Goal: Transaction & Acquisition: Purchase product/service

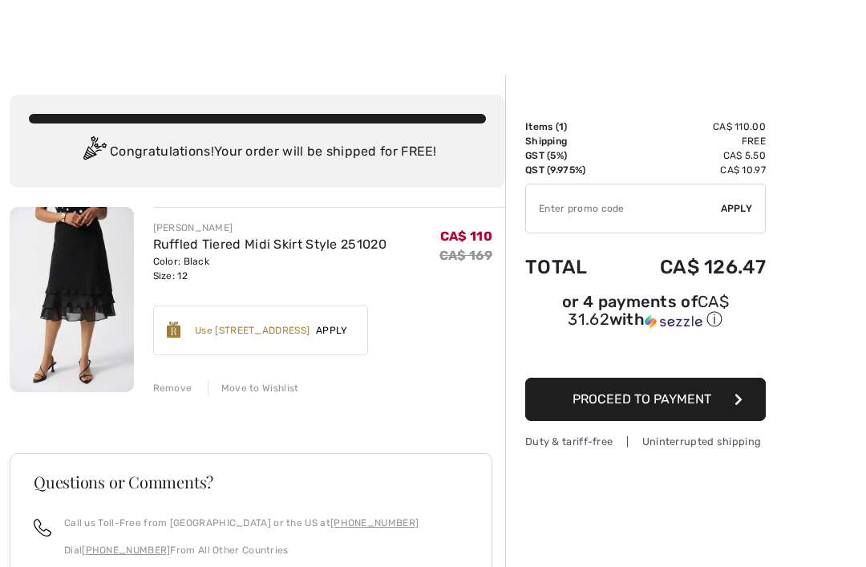
scroll to position [6, 0]
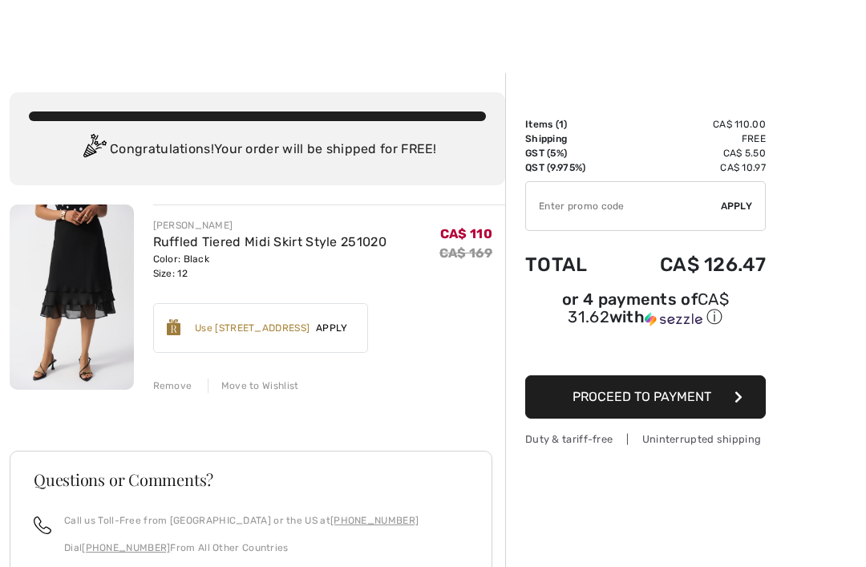
click at [344, 317] on div "Earn 20 Avenue Rewards ✔ Use 600 Avenue Rewards Apply Remove" at bounding box center [260, 328] width 215 height 50
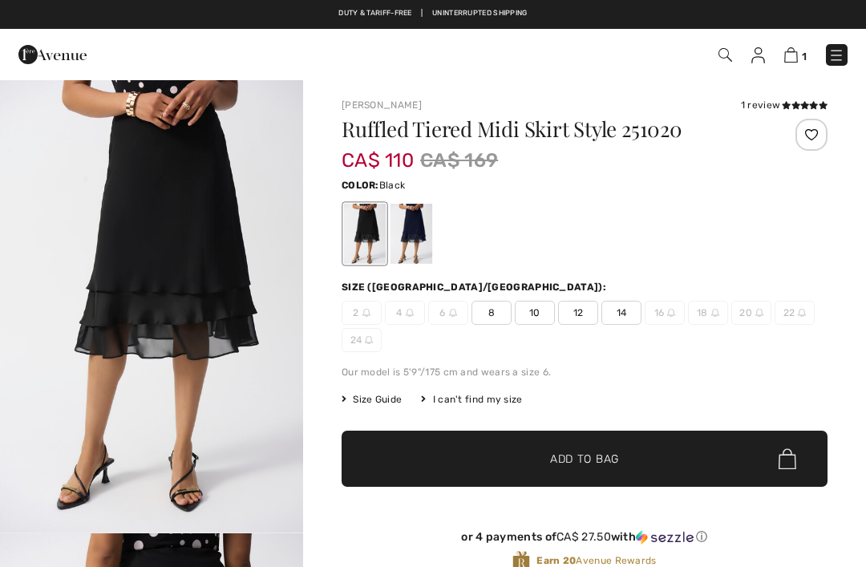
checkbox input "true"
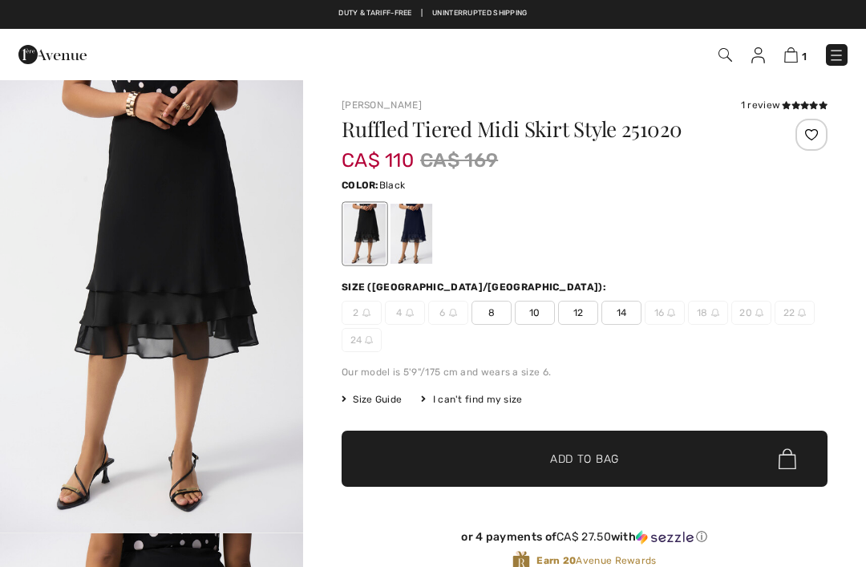
checkbox input "true"
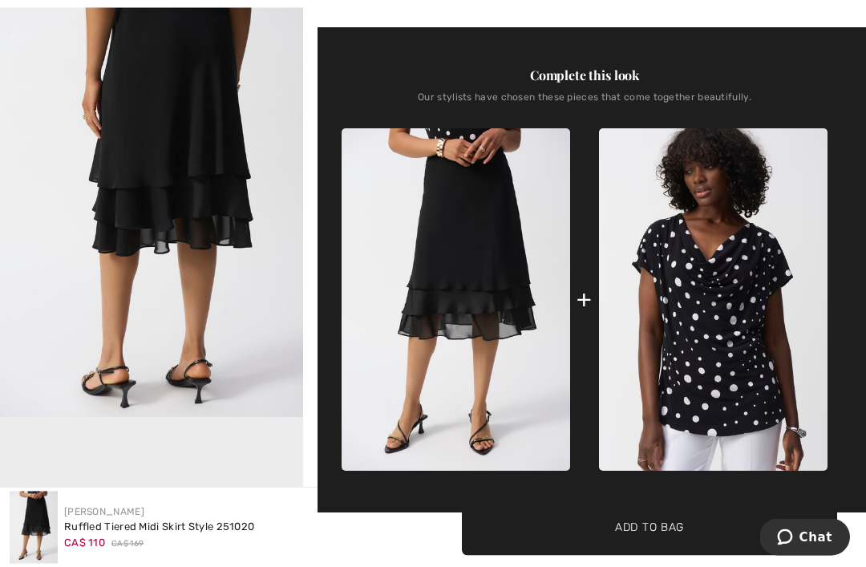
scroll to position [578, 0]
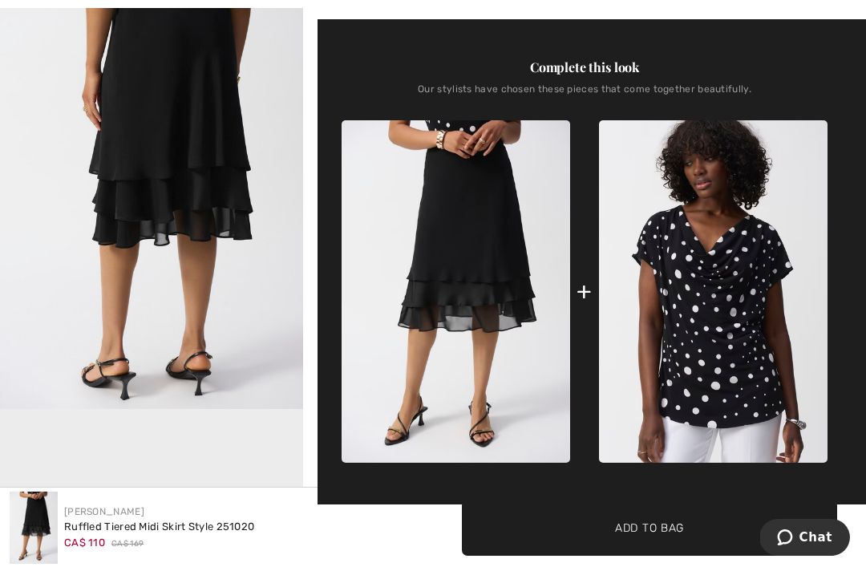
click at [741, 349] on img at bounding box center [713, 291] width 228 height 342
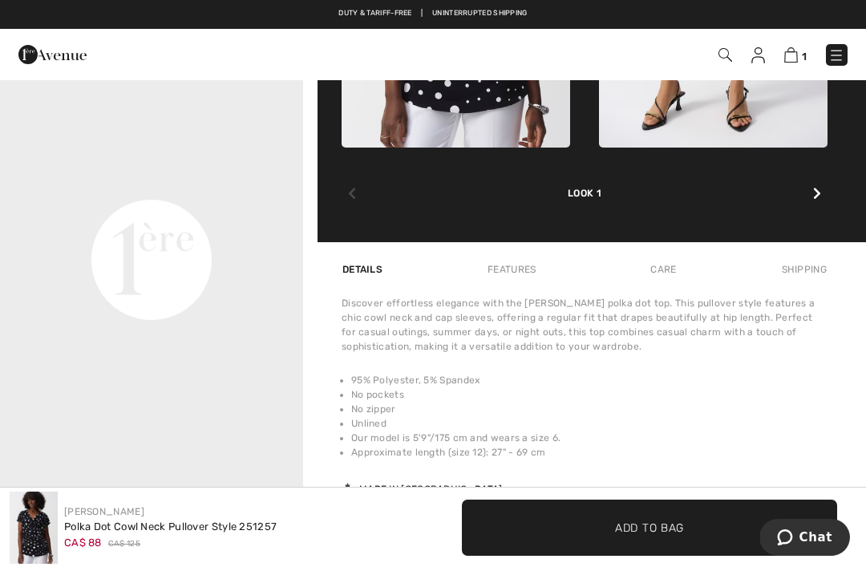
scroll to position [938, 0]
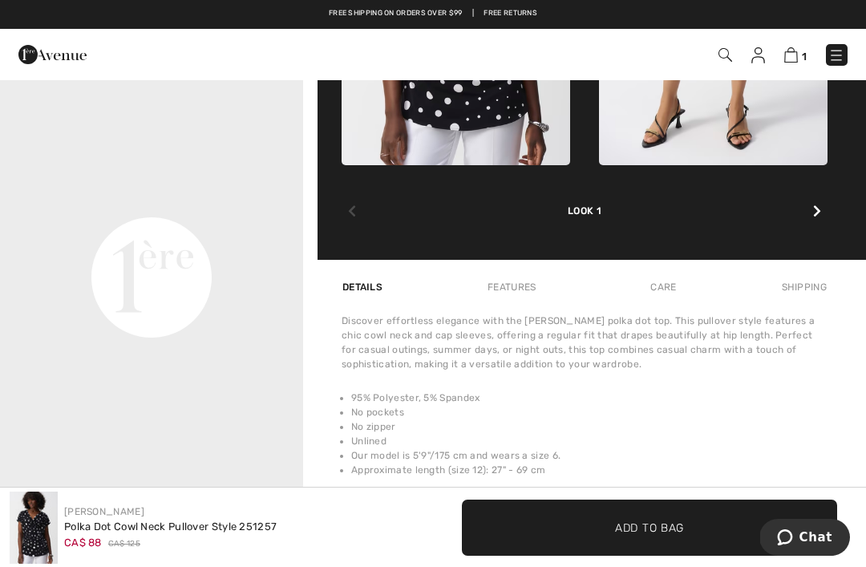
click at [755, 410] on li "No pockets" at bounding box center [589, 412] width 476 height 14
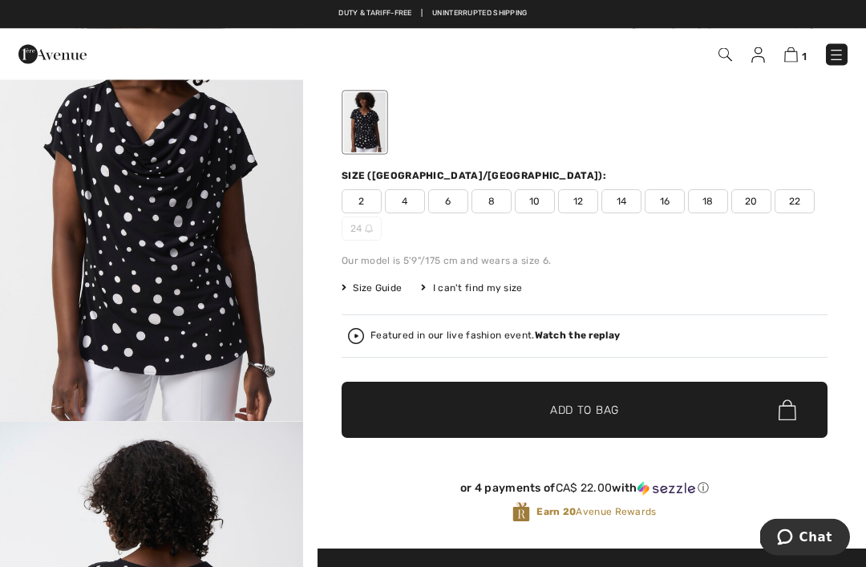
scroll to position [95, 0]
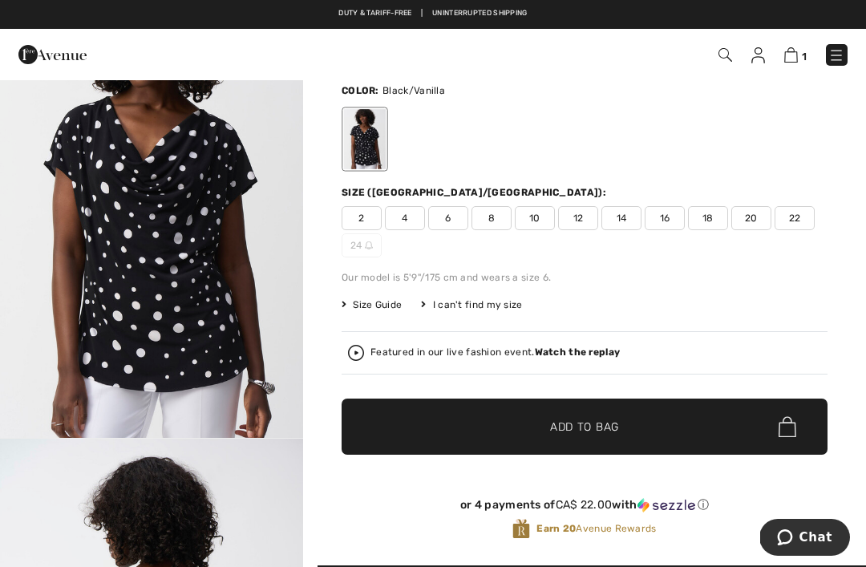
click at [397, 307] on span "Size Guide" at bounding box center [371, 304] width 60 height 14
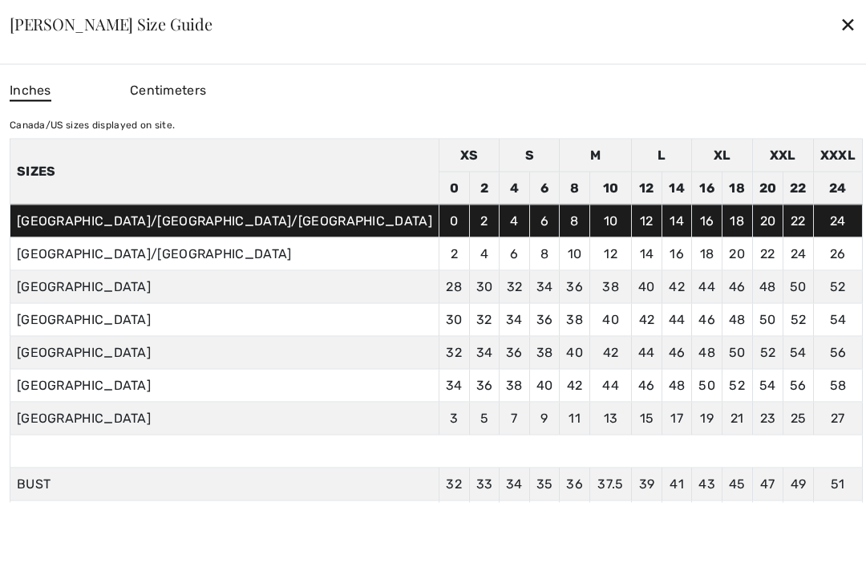
click at [632, 204] on td "12" at bounding box center [647, 187] width 30 height 33
click at [661, 204] on td "14" at bounding box center [676, 187] width 30 height 33
click at [839, 41] on div "✕" at bounding box center [847, 24] width 17 height 34
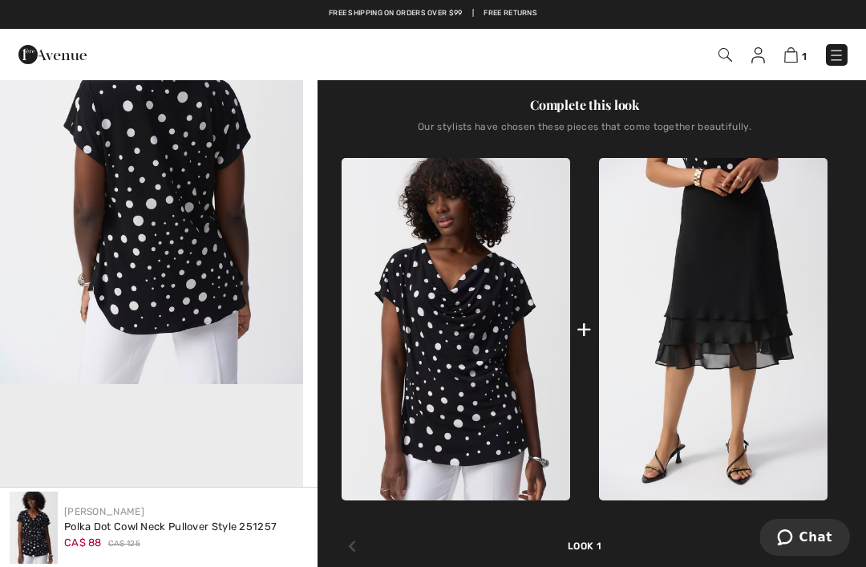
scroll to position [604, 0]
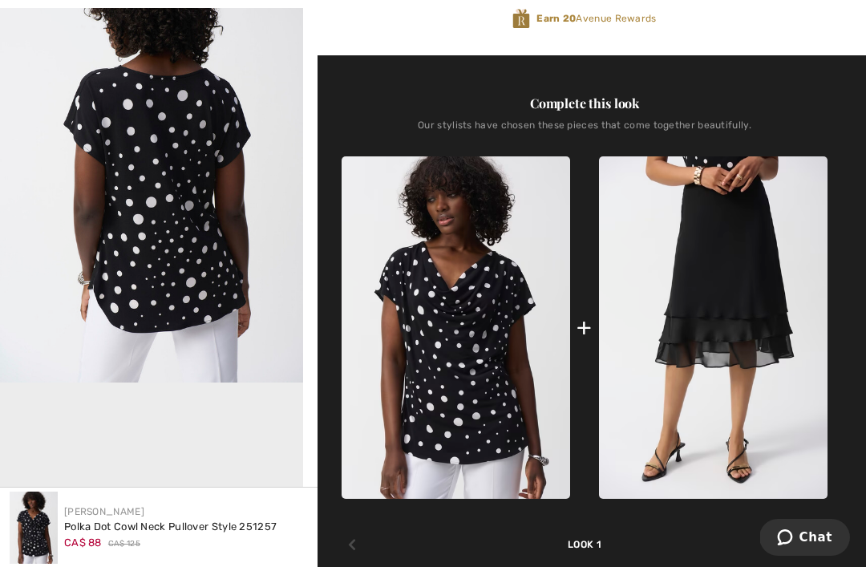
click at [480, 375] on img at bounding box center [455, 327] width 228 height 342
click at [244, 533] on div "Polka Dot Cowl Neck Pullover Style 251257" at bounding box center [170, 527] width 212 height 16
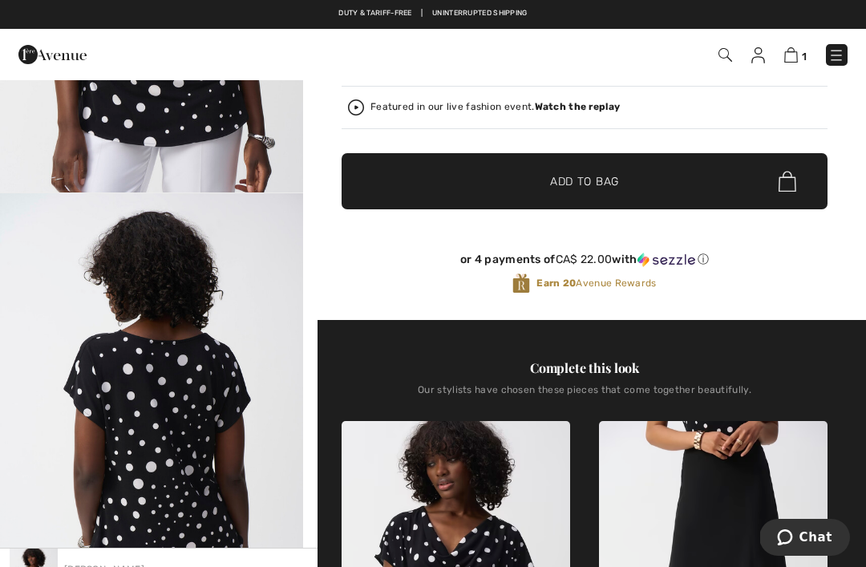
scroll to position [189, 0]
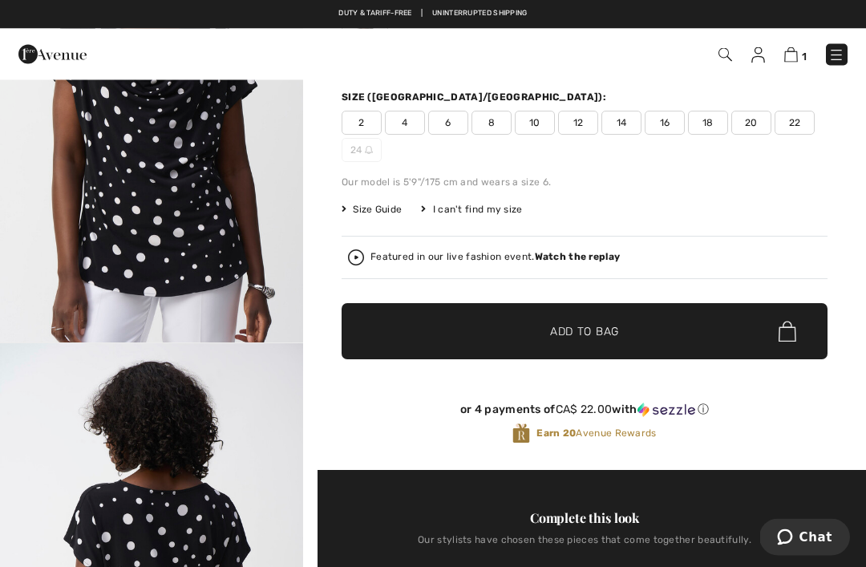
click at [615, 122] on span "14" at bounding box center [621, 123] width 40 height 24
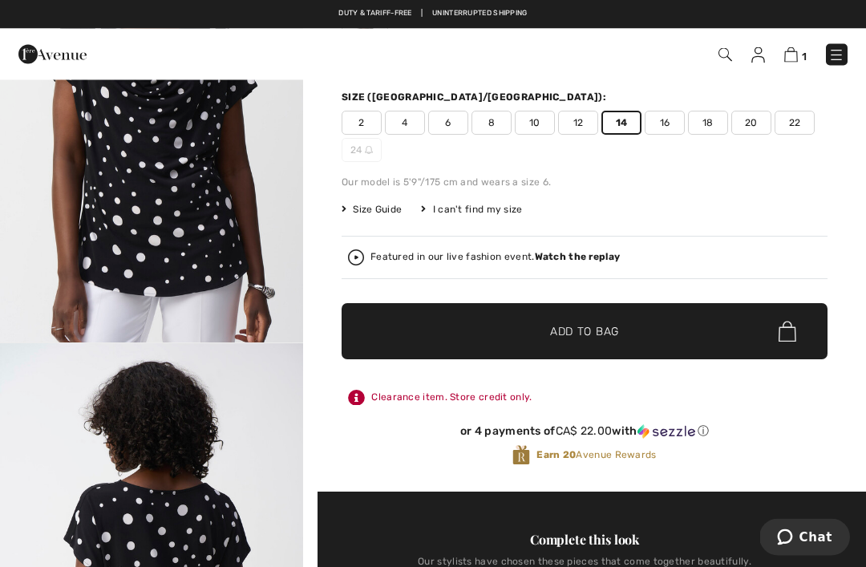
scroll to position [190, 0]
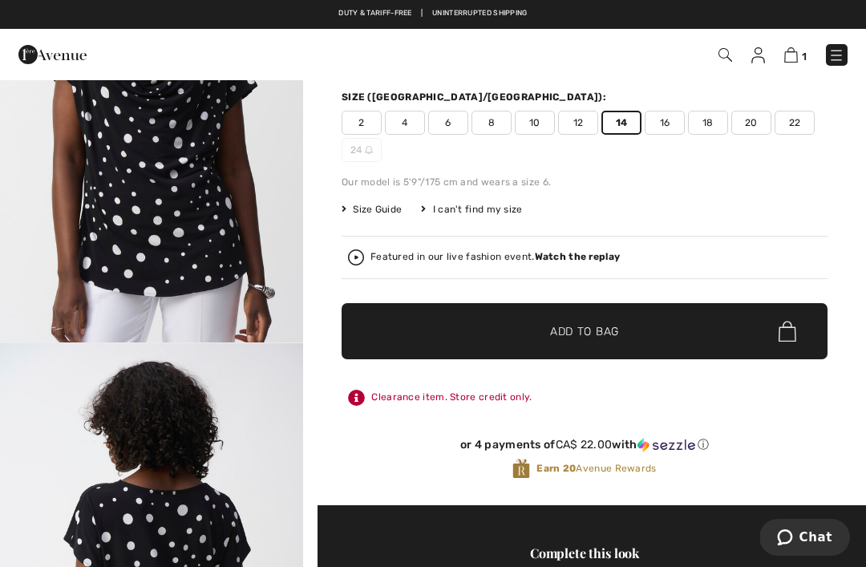
click at [622, 333] on span "✔ Added to Bag Add to Bag" at bounding box center [584, 331] width 486 height 56
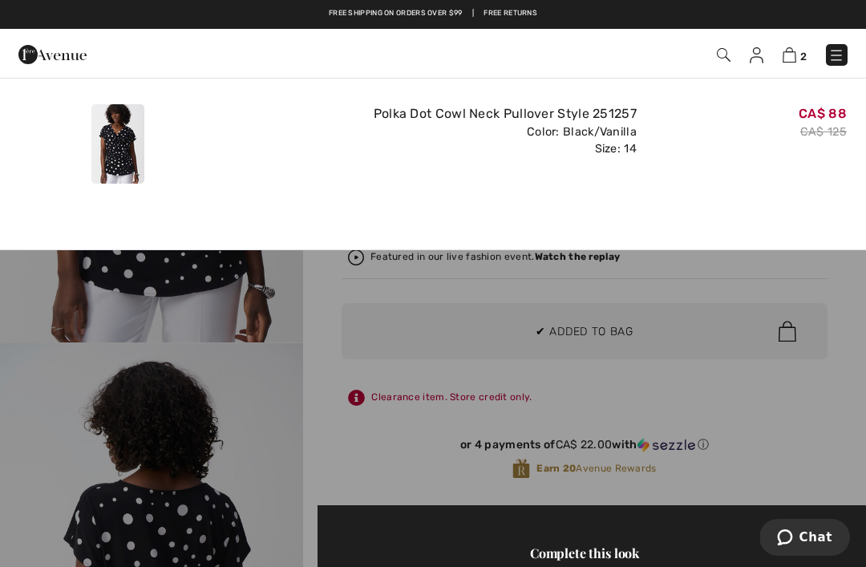
scroll to position [0, 0]
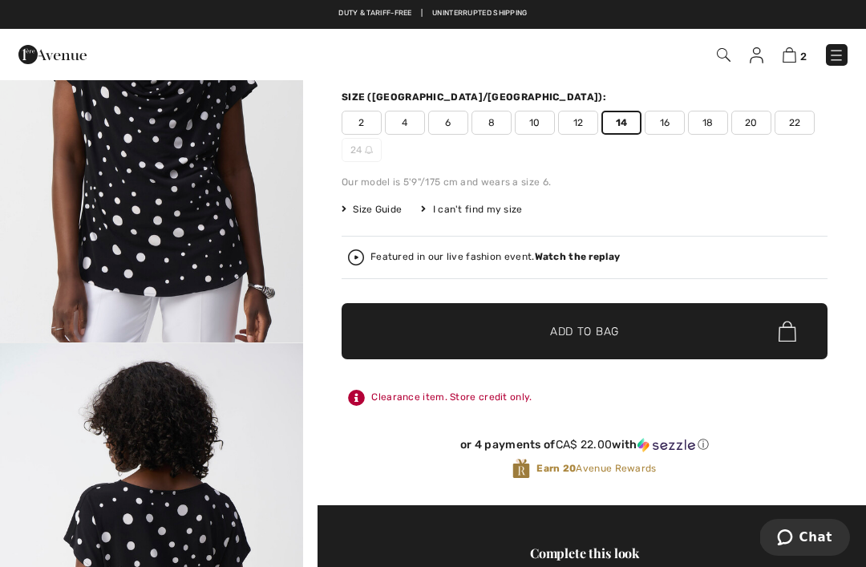
click at [792, 56] on img at bounding box center [789, 54] width 14 height 15
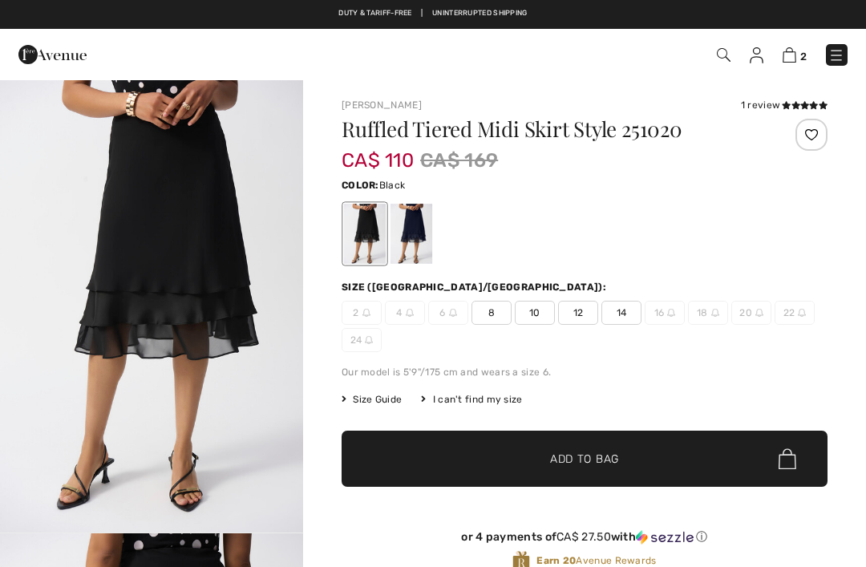
checkbox input "true"
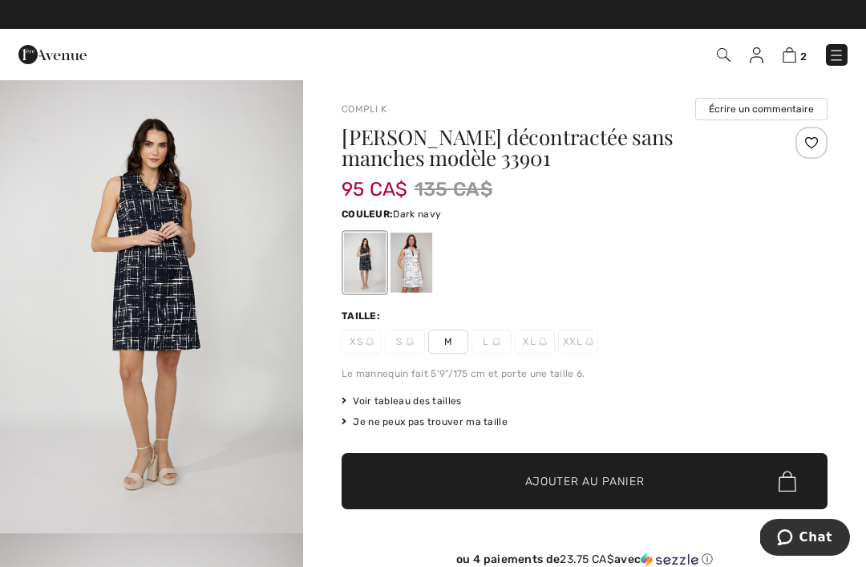
click at [498, 333] on span "L" at bounding box center [491, 341] width 40 height 24
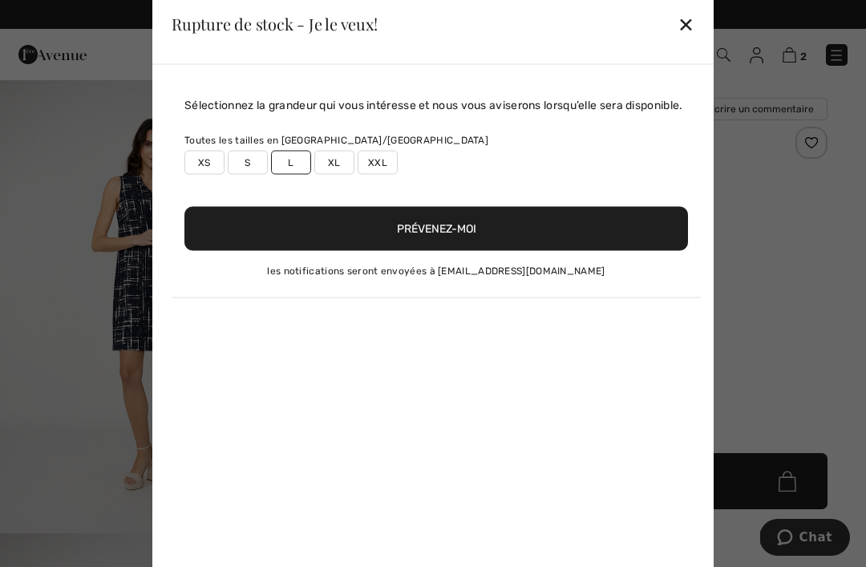
click at [610, 227] on button "Prévenez-moi" at bounding box center [435, 228] width 503 height 44
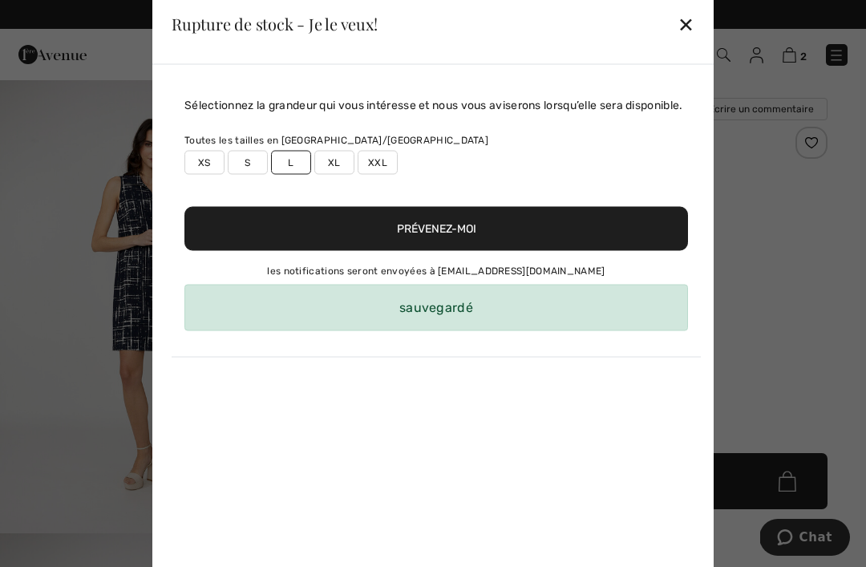
click at [603, 225] on button "Prévenez-moi" at bounding box center [435, 228] width 503 height 44
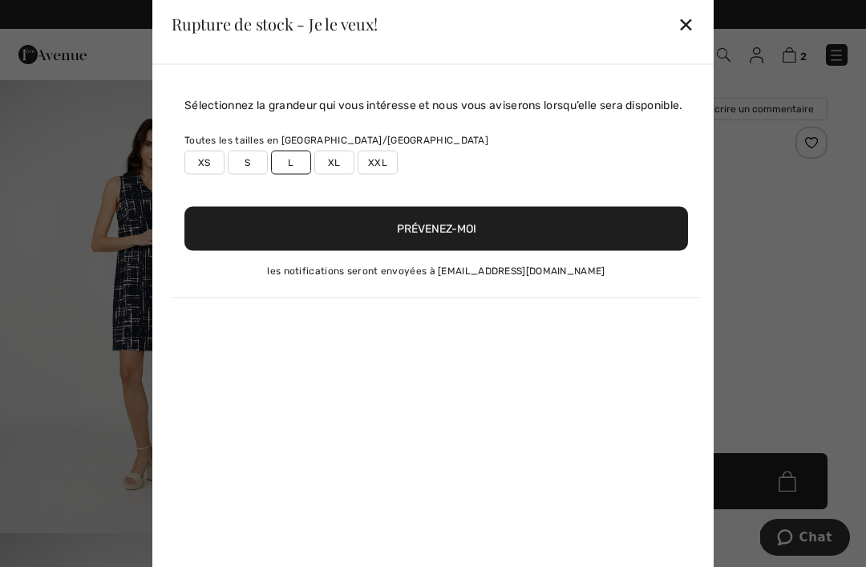
click at [693, 32] on div "✕" at bounding box center [685, 24] width 17 height 34
